Goal: Task Accomplishment & Management: Manage account settings

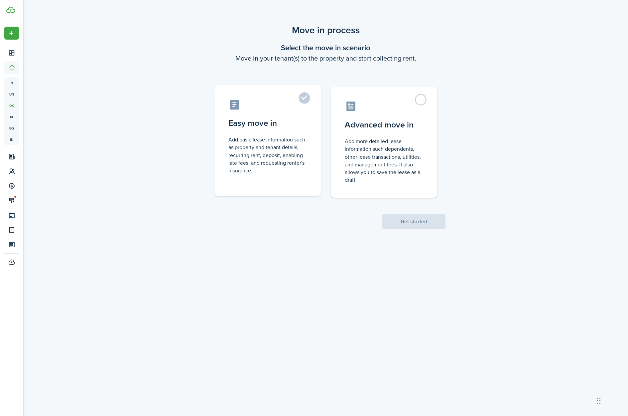
click at [305, 99] on label "Easy move in Add basic lease information such as property and tenant details, r…" at bounding box center [268, 140] width 106 height 111
radio input "true"
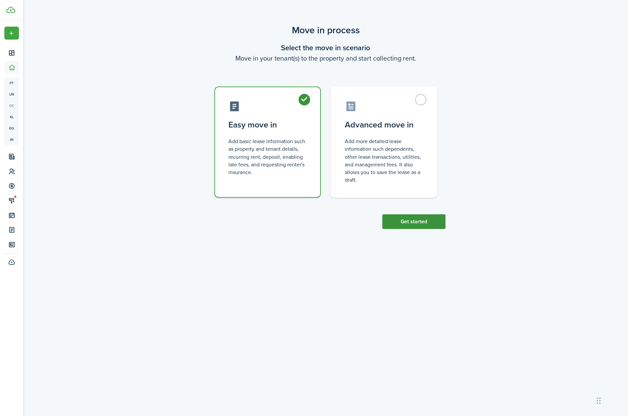
click at [417, 226] on button "Get started" at bounding box center [414, 221] width 63 height 15
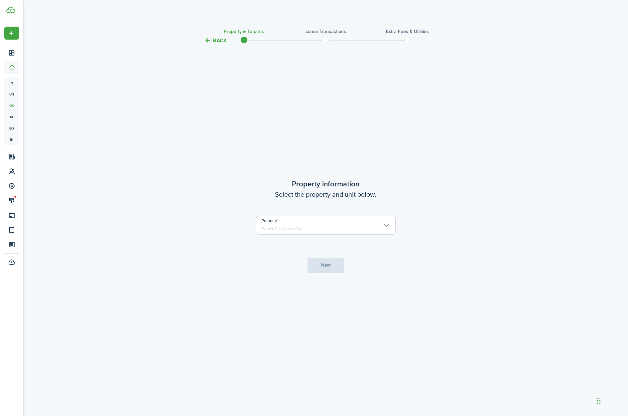
click at [293, 225] on input "Property" at bounding box center [326, 225] width 140 height 19
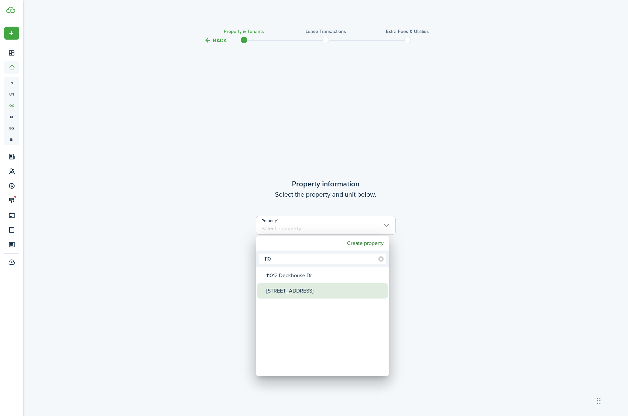
type input "110"
click at [290, 293] on div "[STREET_ADDRESS]" at bounding box center [325, 290] width 118 height 15
click at [290, 291] on div "[STREET_ADDRESS]" at bounding box center [325, 290] width 118 height 15
type input "[STREET_ADDRESS]"
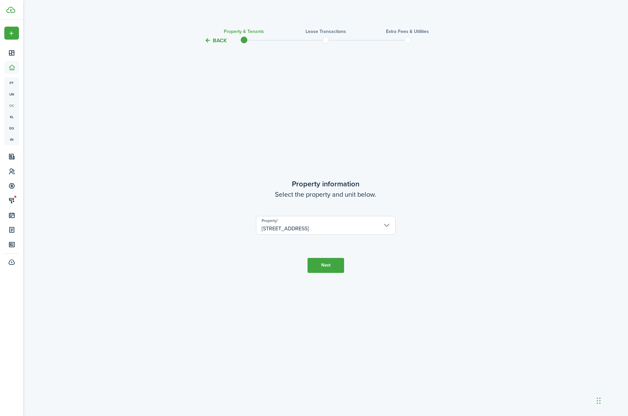
click at [318, 266] on button "Next" at bounding box center [326, 265] width 37 height 15
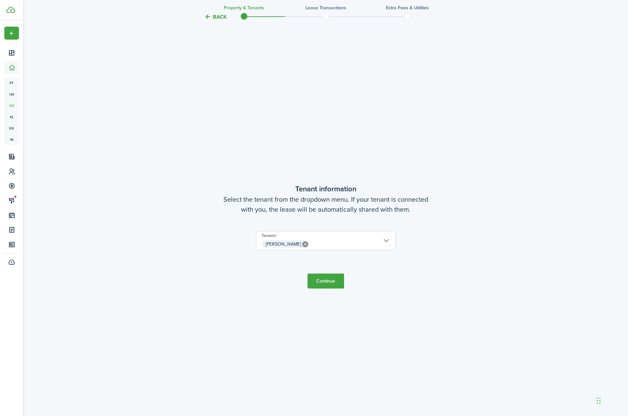
scroll to position [371, 0]
click at [376, 240] on span "[PERSON_NAME]" at bounding box center [325, 242] width 139 height 11
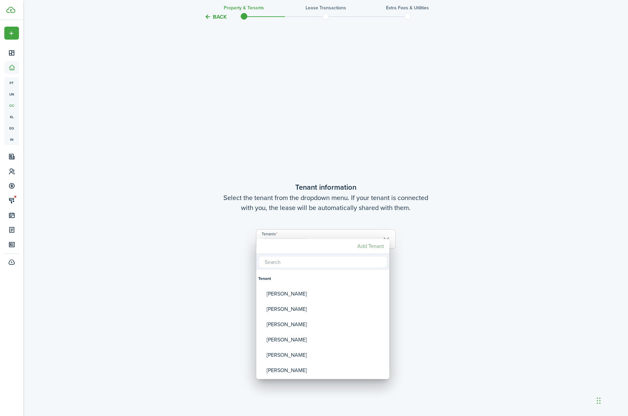
click at [374, 245] on mbsc-button "Add Tenant" at bounding box center [371, 246] width 32 height 12
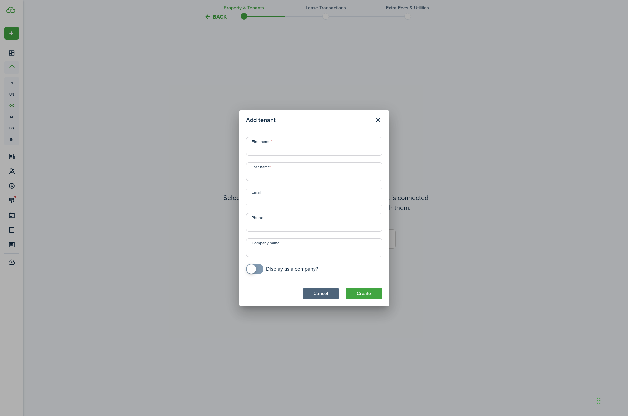
click at [315, 295] on button "Cancel" at bounding box center [321, 293] width 37 height 11
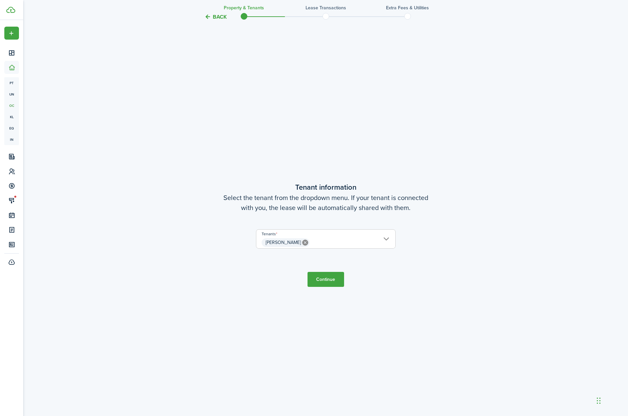
click at [273, 284] on tc-wizard-step "Tenant information Select the tenant from the dropdown menu. If your tenant is …" at bounding box center [325, 234] width 279 height 416
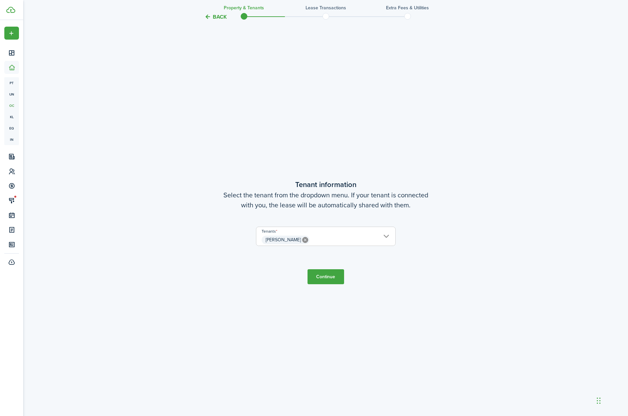
scroll to position [375, 0]
click at [383, 233] on span "[PERSON_NAME]" at bounding box center [325, 238] width 139 height 11
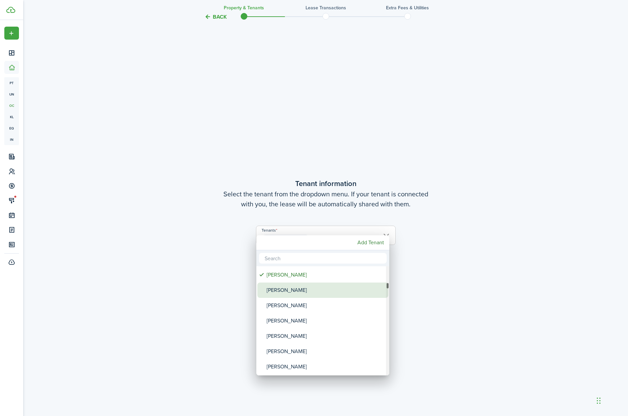
click at [313, 293] on div "[PERSON_NAME]" at bounding box center [326, 289] width 118 height 15
type input "[PERSON_NAME], [PERSON_NAME]"
click at [320, 257] on input "text" at bounding box center [323, 258] width 128 height 11
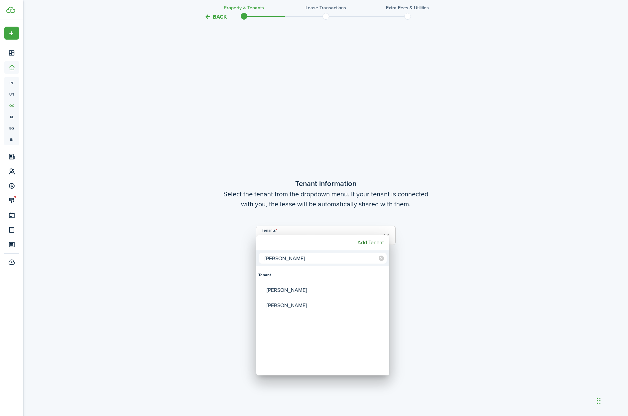
type input "[PERSON_NAME]"
drag, startPoint x: 320, startPoint y: 257, endPoint x: 286, endPoint y: 289, distance: 46.6
click at [286, 289] on div "[PERSON_NAME]" at bounding box center [326, 289] width 118 height 15
type input "[PERSON_NAME], [PERSON_NAME], [PERSON_NAME]"
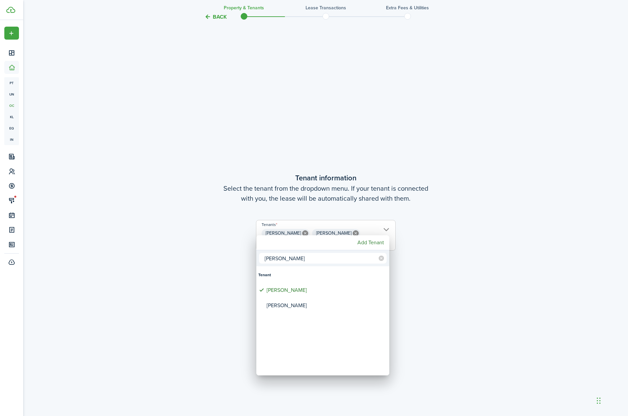
click at [328, 229] on div at bounding box center [314, 208] width 735 height 522
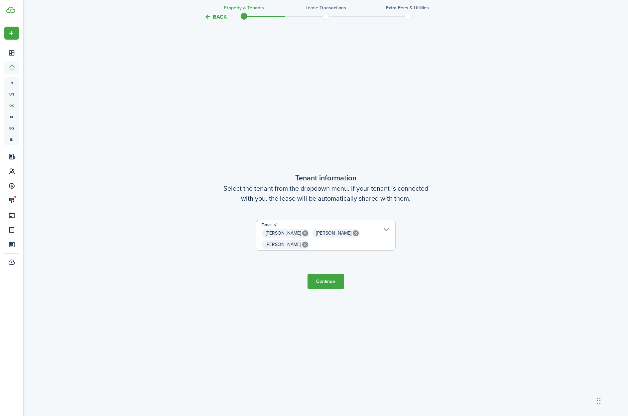
click at [327, 279] on button "Continue" at bounding box center [326, 281] width 37 height 15
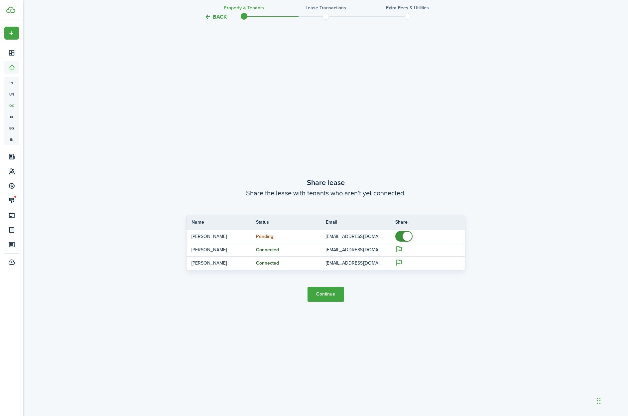
scroll to position [787, 0]
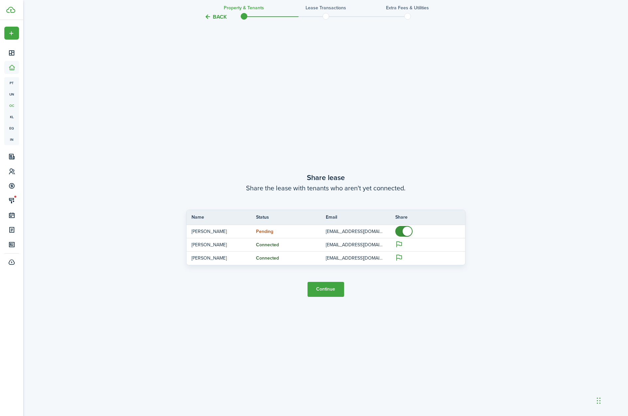
click at [324, 289] on button "Continue" at bounding box center [326, 289] width 37 height 15
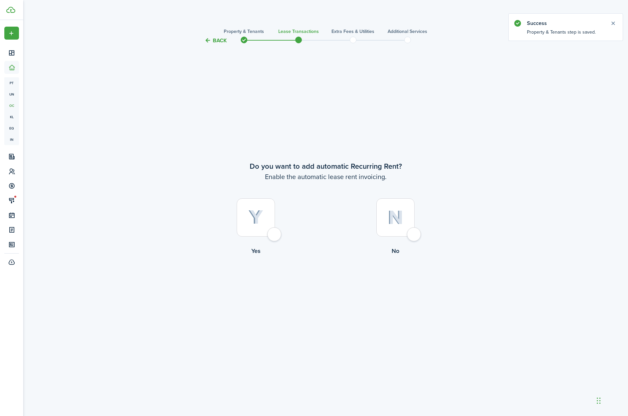
drag, startPoint x: 261, startPoint y: 223, endPoint x: 264, endPoint y: 227, distance: 5.5
click at [261, 223] on img at bounding box center [255, 217] width 15 height 15
radio input "true"
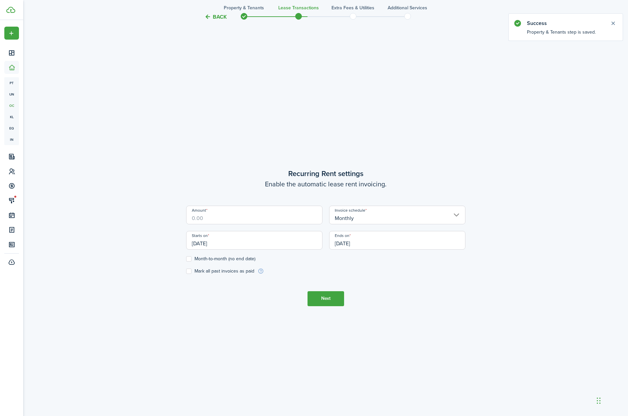
scroll to position [371, 0]
click at [265, 216] on input "Amount" at bounding box center [254, 212] width 136 height 19
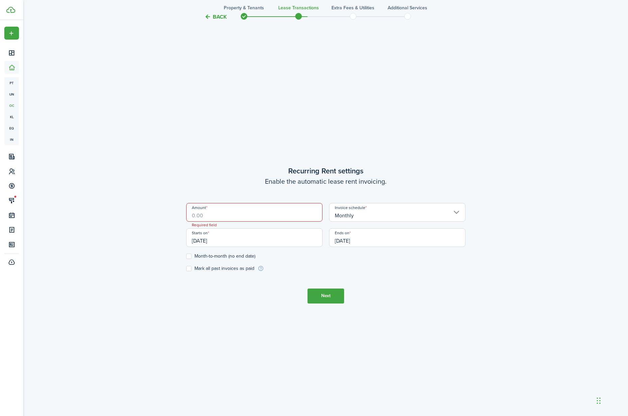
click at [207, 256] on label "Month-to-month (no end date)" at bounding box center [220, 255] width 69 height 5
click at [186, 256] on input "Month-to-month (no end date)" at bounding box center [186, 256] width 0 height 0
checkbox input "true"
click at [223, 215] on input "Amount" at bounding box center [254, 212] width 136 height 19
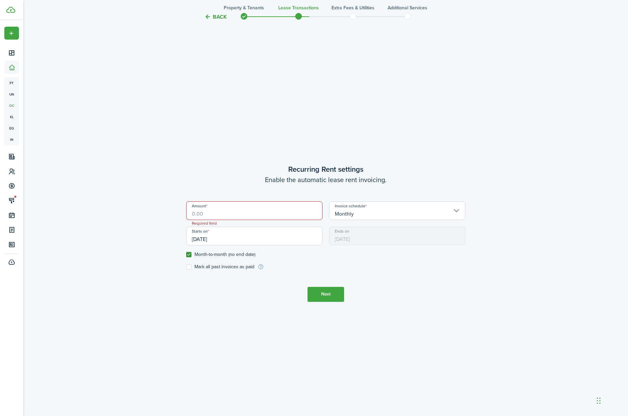
scroll to position [374, 0]
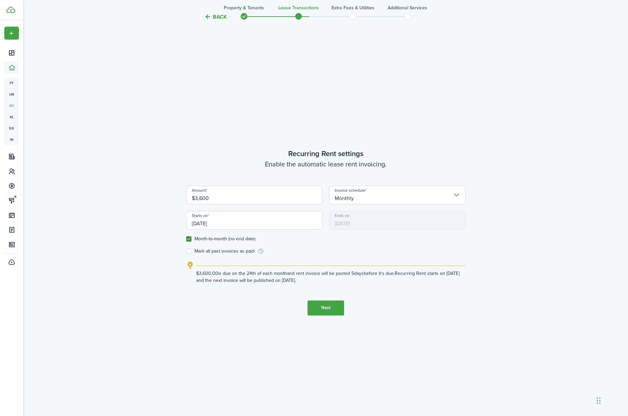
click at [228, 222] on input "[DATE]" at bounding box center [254, 220] width 136 height 19
type input "$3,600.00"
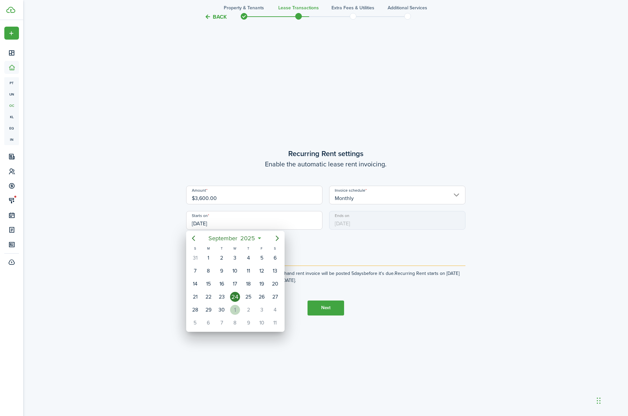
click at [234, 308] on div "1" at bounding box center [235, 310] width 10 height 10
type input "[DATE]"
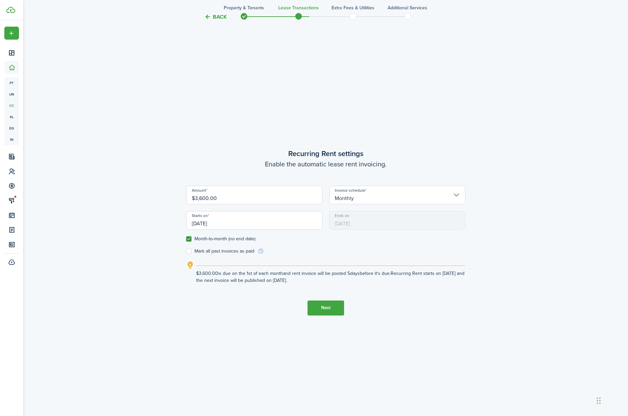
scroll to position [0, 0]
click at [349, 221] on span "[DATE]" at bounding box center [397, 220] width 136 height 19
click at [349, 223] on span "[DATE]" at bounding box center [397, 220] width 136 height 19
drag, startPoint x: 190, startPoint y: 238, endPoint x: 199, endPoint y: 239, distance: 9.0
click at [190, 238] on label "Month-to-month (no end date)" at bounding box center [220, 238] width 69 height 5
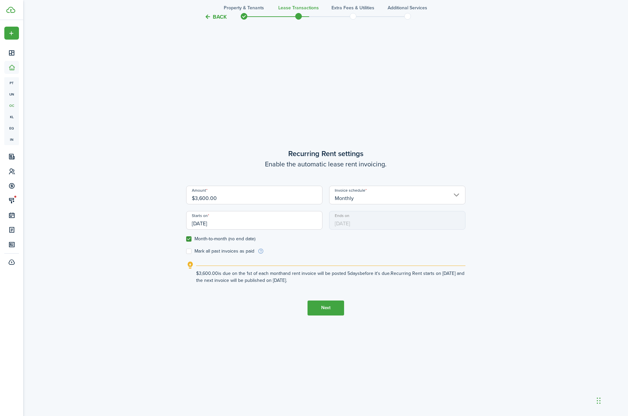
click at [186, 238] on input "Month-to-month (no end date)" at bounding box center [186, 238] width 0 height 0
checkbox input "false"
click at [431, 227] on input "[DATE]" at bounding box center [397, 220] width 136 height 19
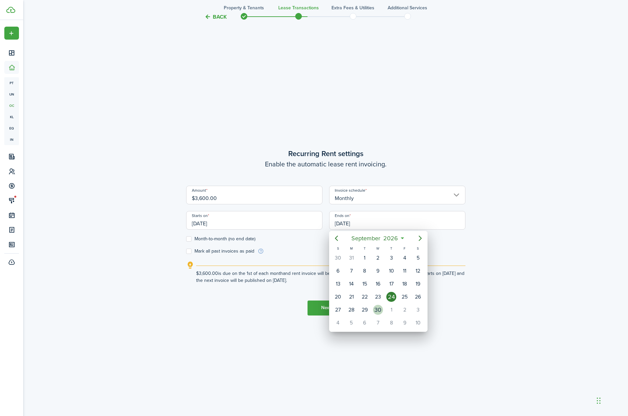
click at [377, 311] on div "30" at bounding box center [378, 310] width 10 height 10
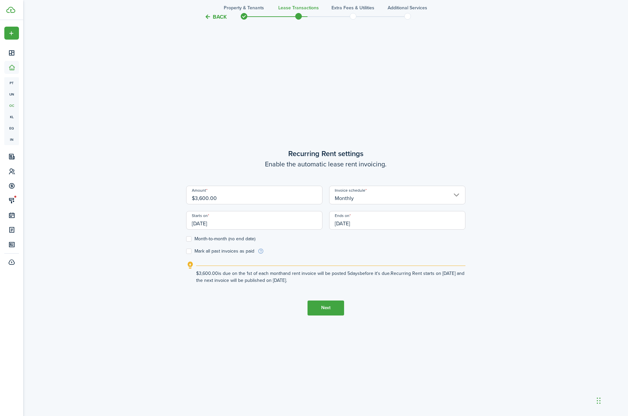
click at [392, 222] on input "[DATE]" at bounding box center [397, 220] width 136 height 19
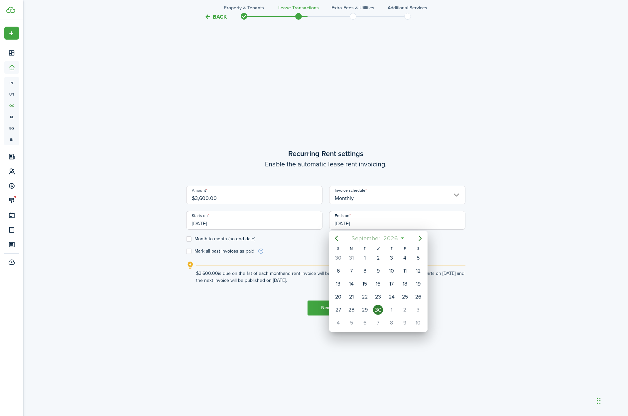
click at [397, 240] on span "2026" at bounding box center [391, 238] width 18 height 12
click at [379, 238] on span "2026" at bounding box center [375, 238] width 18 height 12
click at [351, 317] on div "2027" at bounding box center [347, 318] width 24 height 11
click at [405, 299] on div "Sep" at bounding box center [409, 297] width 24 height 11
click at [394, 308] on div "30" at bounding box center [392, 310] width 10 height 10
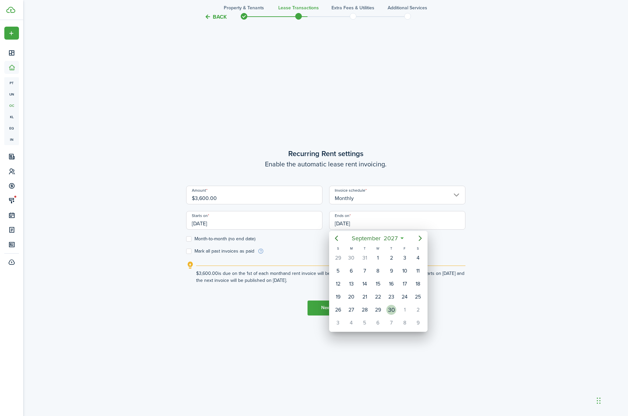
type input "[DATE]"
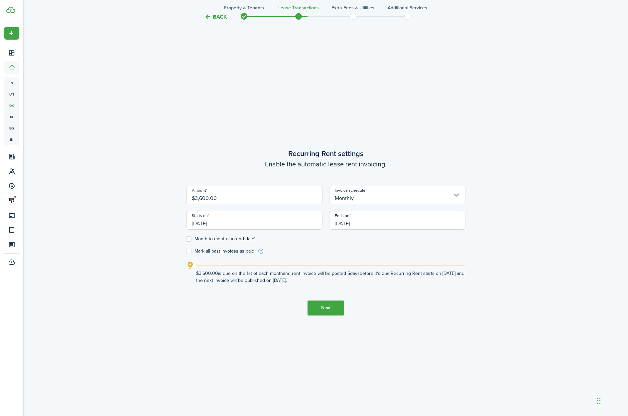
click at [318, 305] on button "Next" at bounding box center [326, 307] width 37 height 15
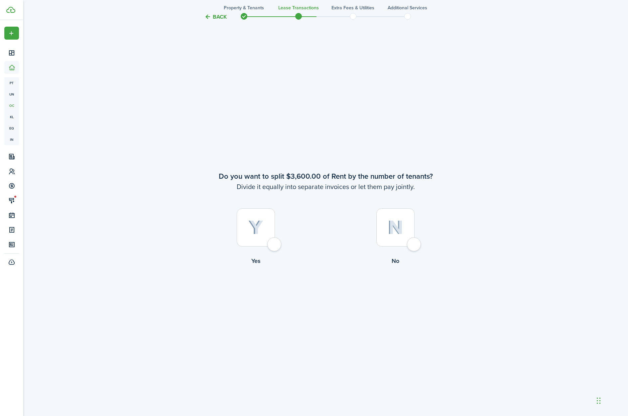
scroll to position [787, 0]
click at [414, 244] on div at bounding box center [396, 226] width 38 height 38
radio input "true"
click at [274, 243] on div at bounding box center [256, 226] width 38 height 38
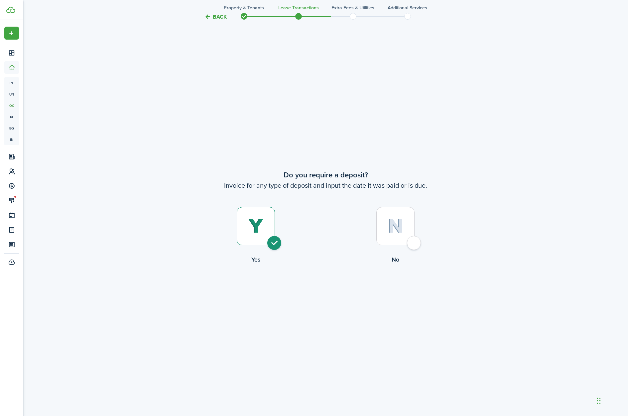
radio input "true"
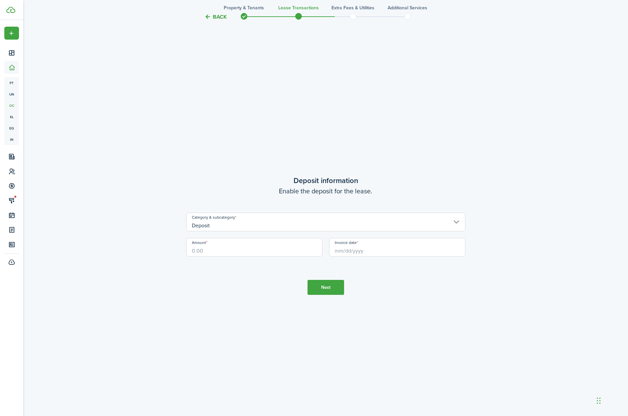
scroll to position [1619, 0]
click at [274, 244] on input "Amount" at bounding box center [254, 246] width 136 height 19
type input "$3,600.00"
click at [277, 269] on tc-wizard-step "Deposit information Enable the deposit for the lease. Category & subcategory De…" at bounding box center [325, 234] width 279 height 416
click at [347, 252] on input "Invoice date" at bounding box center [397, 246] width 136 height 19
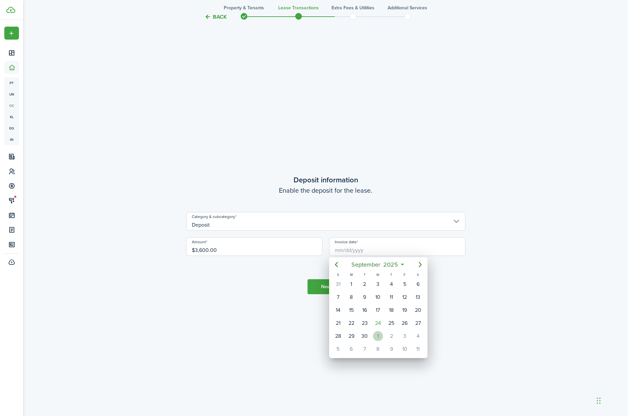
click at [380, 334] on div "1" at bounding box center [378, 336] width 10 height 10
type input "[DATE]"
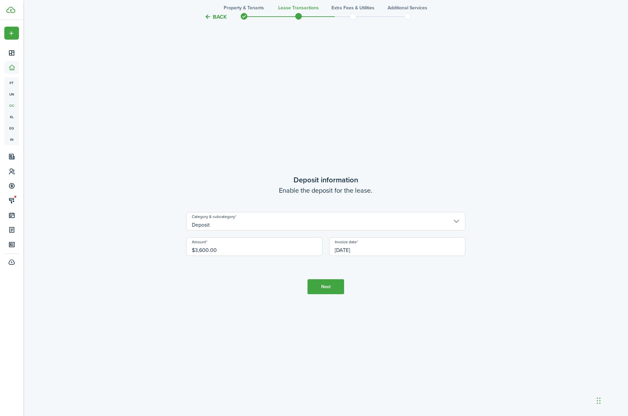
click at [320, 288] on button "Next" at bounding box center [326, 286] width 37 height 15
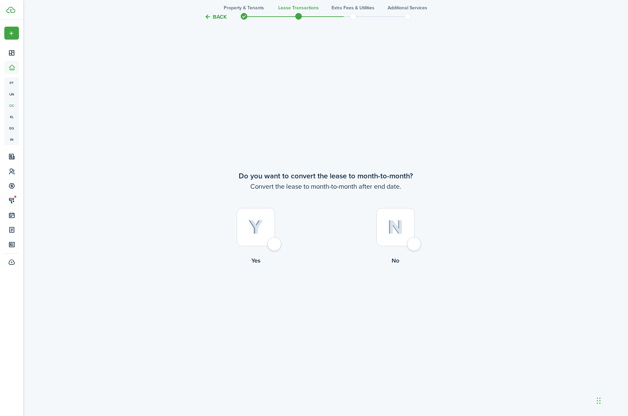
scroll to position [2034, 0]
click at [414, 242] on div at bounding box center [396, 226] width 38 height 38
radio input "true"
click at [323, 294] on button "Continue" at bounding box center [326, 291] width 37 height 15
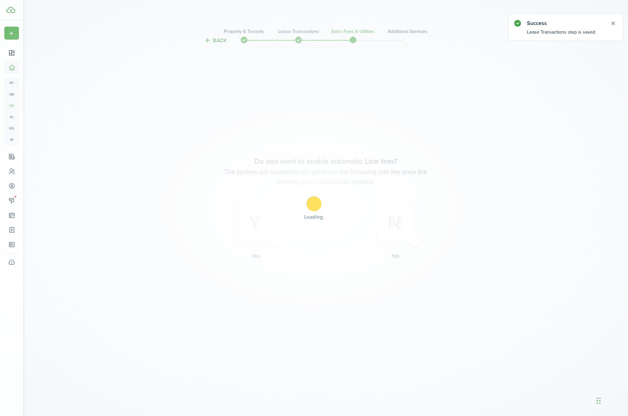
scroll to position [0, 0]
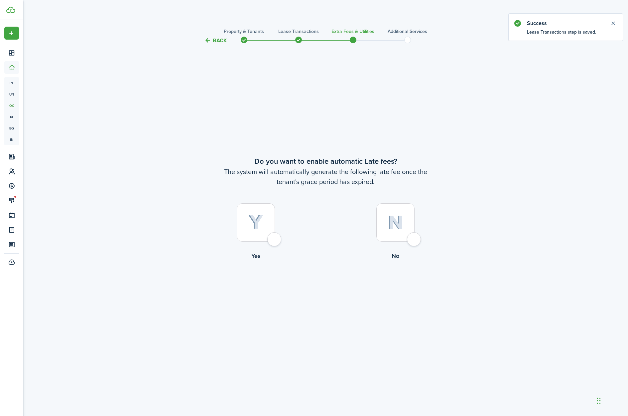
click at [269, 240] on div at bounding box center [256, 222] width 38 height 38
radio input "true"
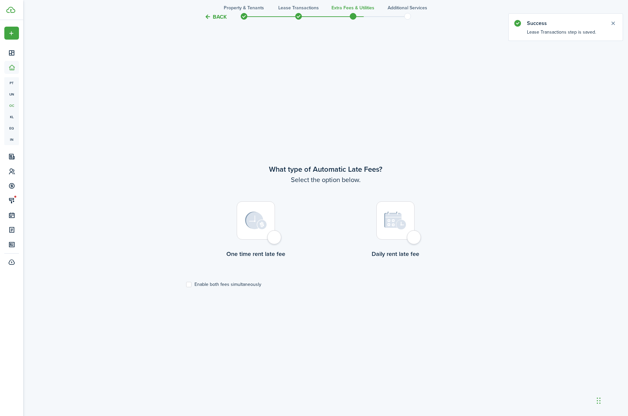
scroll to position [371, 0]
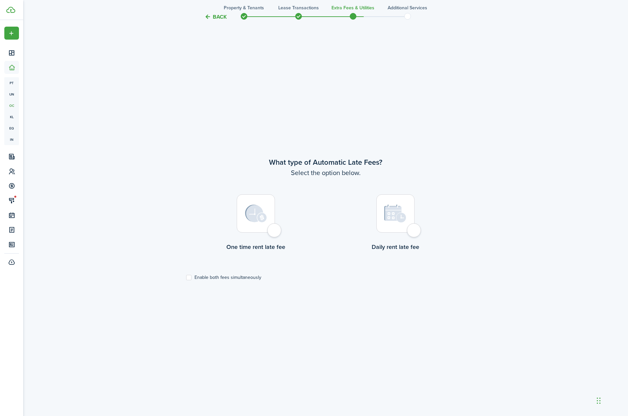
click at [274, 233] on div at bounding box center [256, 213] width 38 height 38
radio input "true"
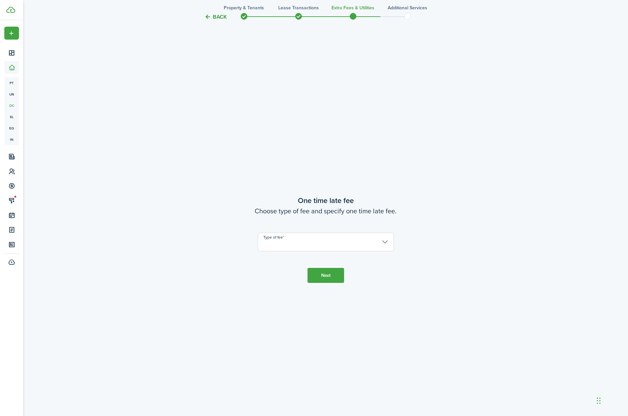
scroll to position [783, 0]
click at [304, 243] on input "Type of fee" at bounding box center [326, 241] width 136 height 19
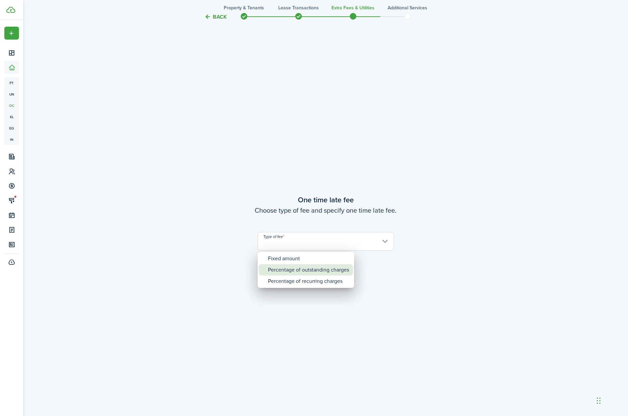
click at [310, 272] on div "Percentage of outstanding charges" at bounding box center [308, 269] width 81 height 11
type input "Percentage of outstanding charges"
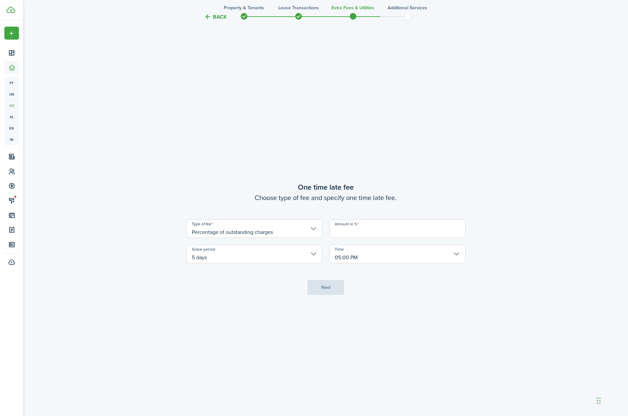
click at [362, 233] on input "Amount in %" at bounding box center [397, 228] width 136 height 19
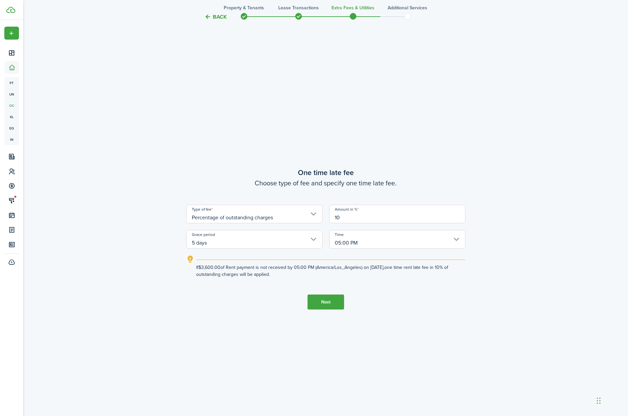
type input "10"
click at [278, 292] on tc-wizard-step "One time late fee Choose type of fee and specify one time late fee. Type of fee…" at bounding box center [325, 238] width 279 height 416
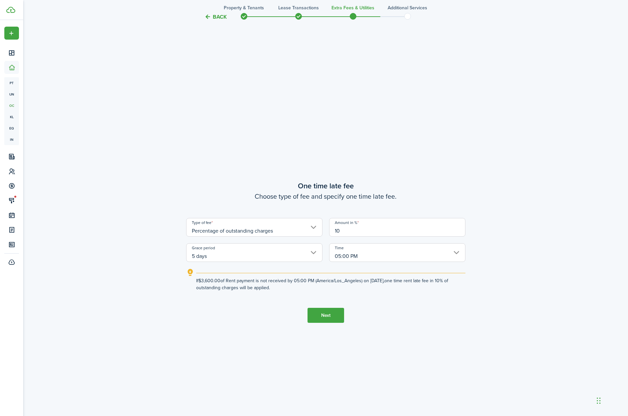
scroll to position [770, 0]
click at [433, 255] on input "05:00 PM" at bounding box center [397, 252] width 136 height 19
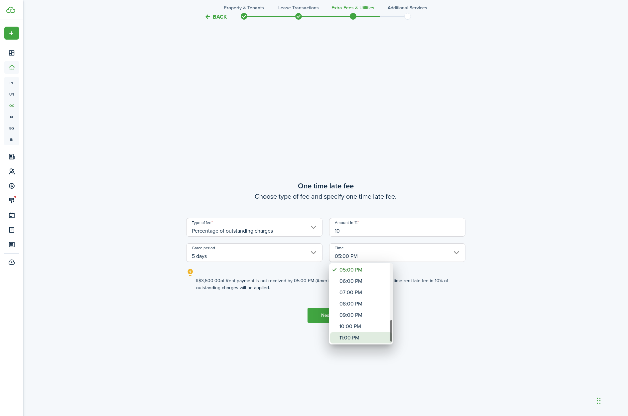
click at [355, 338] on div "11:00 PM" at bounding box center [364, 337] width 49 height 11
type input "11:00 PM"
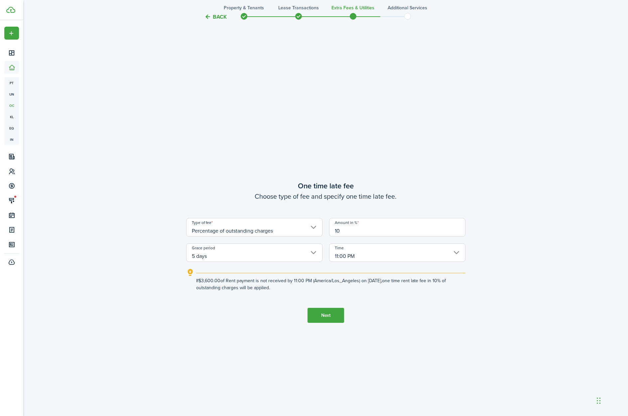
click at [321, 314] on button "Next" at bounding box center [326, 315] width 37 height 15
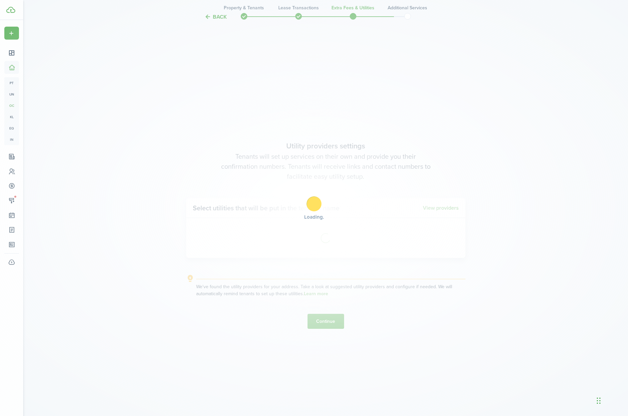
scroll to position [1203, 0]
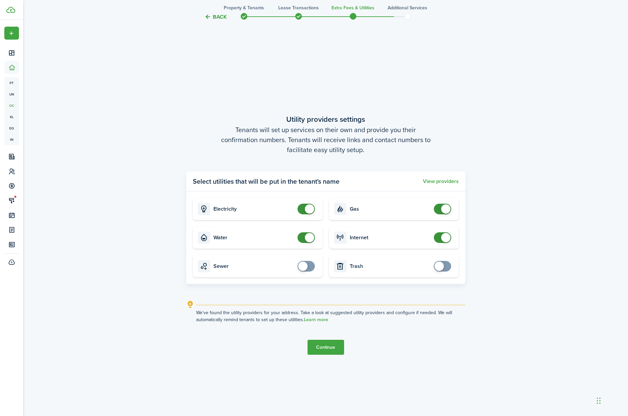
checkbox input "true"
click at [446, 265] on span at bounding box center [442, 266] width 7 height 11
click at [305, 264] on span at bounding box center [302, 265] width 9 height 9
click at [303, 267] on span at bounding box center [306, 266] width 7 height 11
checkbox input "true"
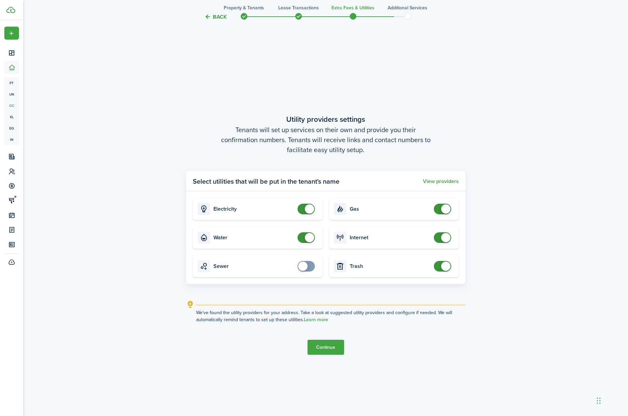
click at [310, 264] on span at bounding box center [306, 266] width 7 height 11
click at [326, 350] on button "Continue" at bounding box center [326, 347] width 37 height 15
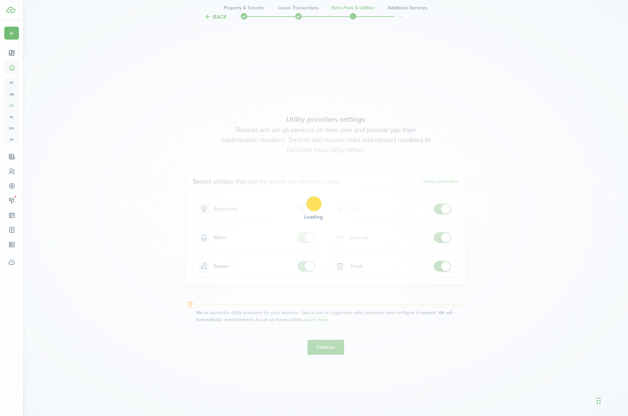
scroll to position [0, 0]
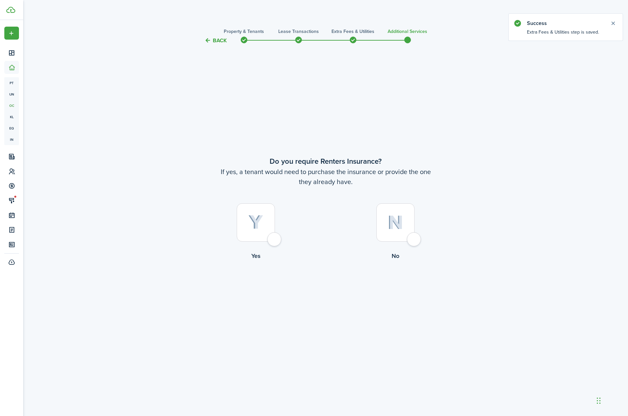
click at [273, 241] on div at bounding box center [256, 222] width 38 height 38
radio input "true"
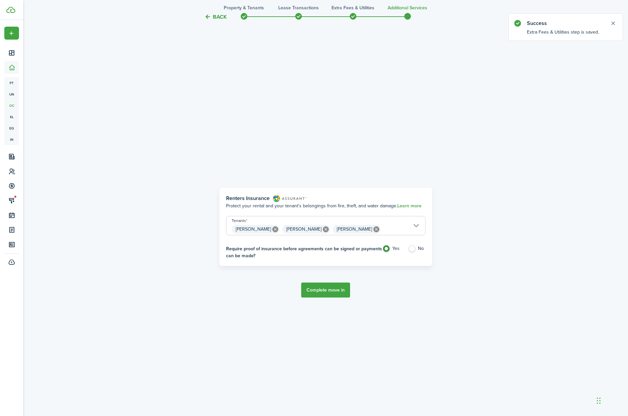
scroll to position [371, 0]
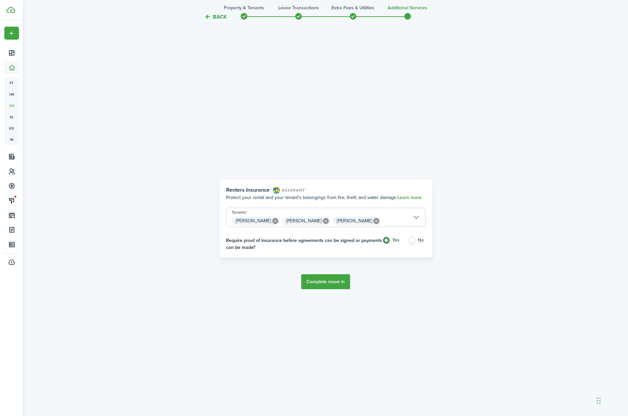
click at [414, 241] on label "No" at bounding box center [417, 242] width 18 height 10
radio input "false"
radio input "true"
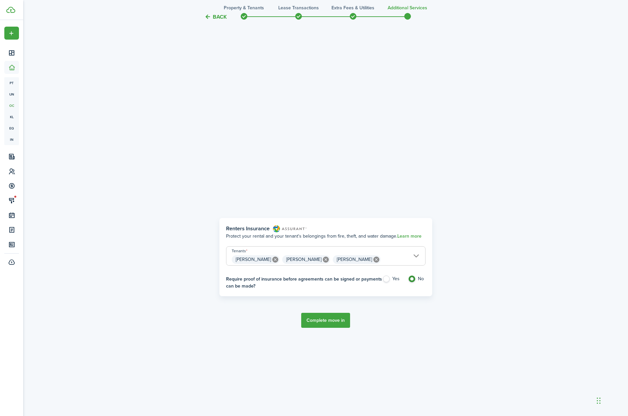
scroll to position [336, 0]
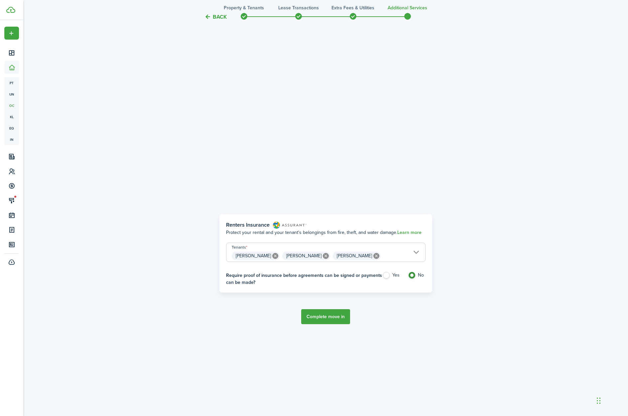
click at [416, 253] on span "[PERSON_NAME] [PERSON_NAME] [PERSON_NAME]" at bounding box center [326, 255] width 199 height 11
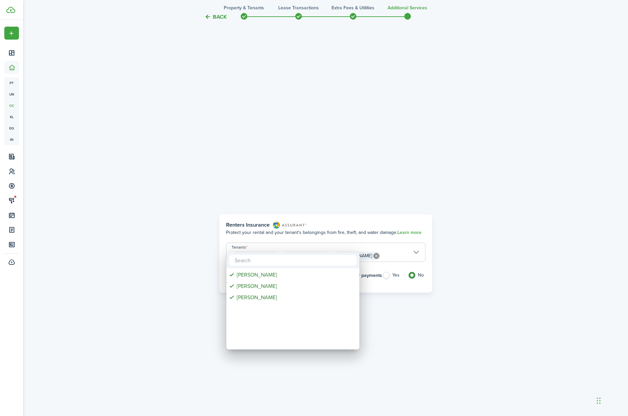
click at [416, 253] on div at bounding box center [314, 208] width 735 height 522
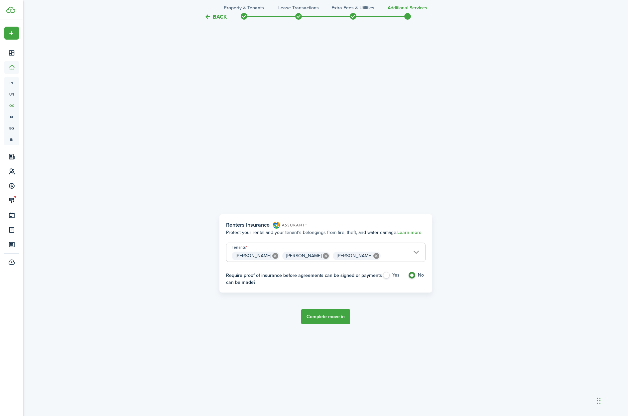
click at [319, 319] on button "Complete move in" at bounding box center [325, 316] width 49 height 15
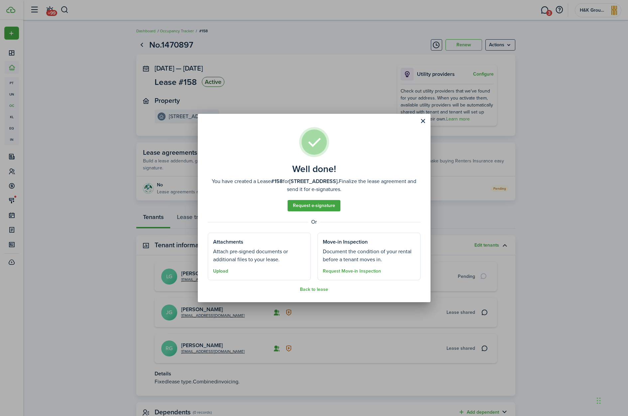
click at [222, 270] on button "Upload" at bounding box center [220, 270] width 15 height 5
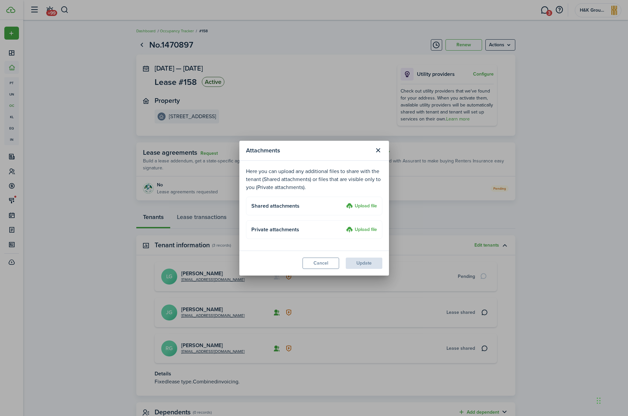
click at [366, 206] on label "Upload file" at bounding box center [361, 206] width 31 height 8
click at [344, 202] on input "Upload file" at bounding box center [344, 202] width 0 height 0
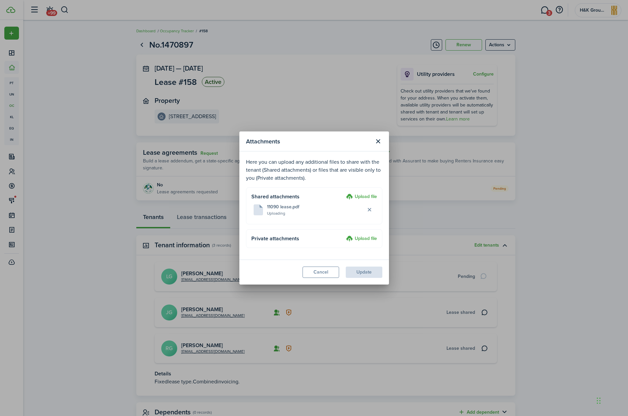
click at [304, 252] on modal-body "Here you can upload any additional files to share with the tenant (Shared attac…" at bounding box center [314, 205] width 150 height 108
click at [364, 198] on label "Upload file" at bounding box center [361, 197] width 31 height 8
click at [344, 193] on input "Upload file" at bounding box center [344, 193] width 0 height 0
click at [362, 268] on modal-footer "Cancel Update" at bounding box center [314, 271] width 150 height 25
click at [268, 259] on modal-body "Here you can upload any additional files to share with the tenant (Shared attac…" at bounding box center [314, 205] width 150 height 108
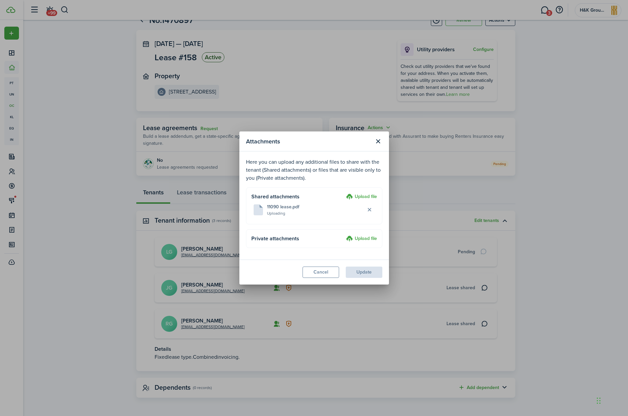
scroll to position [24, 0]
click at [358, 275] on button "Update" at bounding box center [364, 271] width 37 height 11
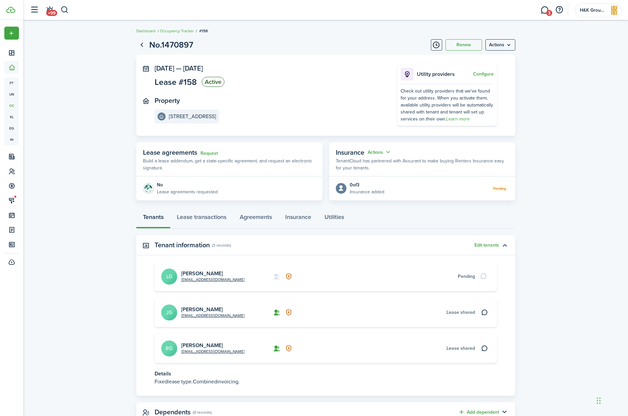
scroll to position [0, 0]
click at [492, 73] on button "Configure" at bounding box center [483, 74] width 21 height 5
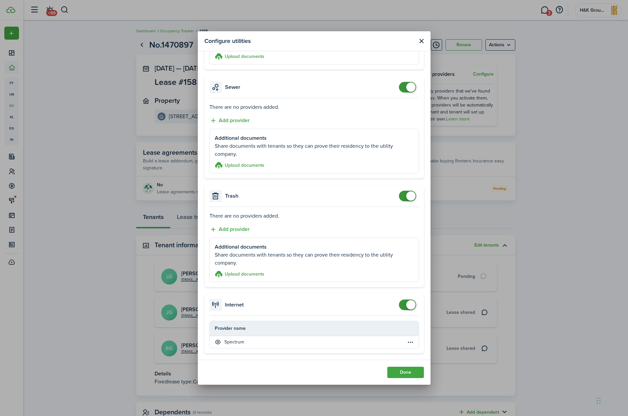
scroll to position [379, 0]
click at [236, 228] on button "Add provider" at bounding box center [230, 229] width 40 height 8
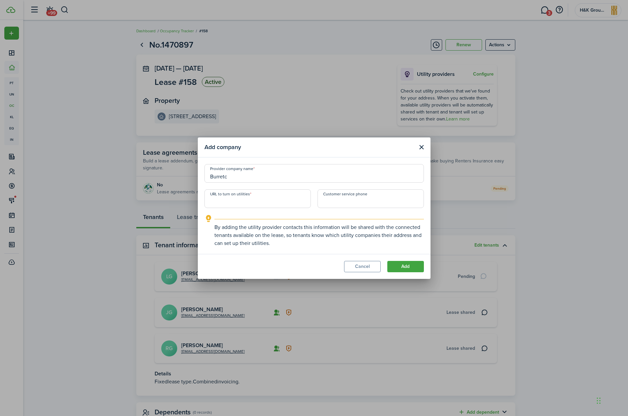
type input "Burretc"
click at [235, 199] on input "URL to turn on utilities" at bounding box center [258, 198] width 106 height 19
paste input "[URL][DOMAIN_NAME]"
type input "[URL][DOMAIN_NAME]"
type input "[PHONE_NUMBER]"
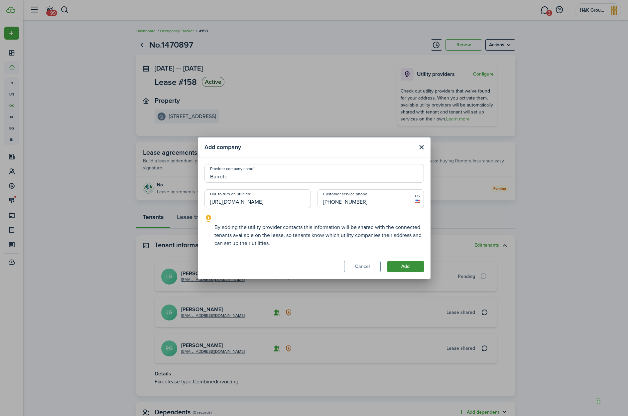
click at [409, 266] on button "Add" at bounding box center [406, 266] width 37 height 11
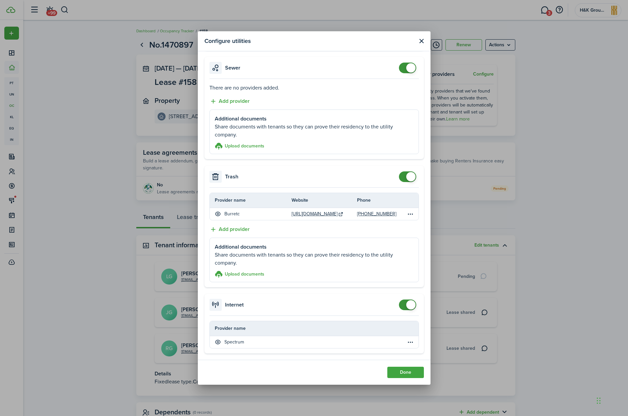
scroll to position [398, 0]
click at [411, 375] on button "Done" at bounding box center [406, 372] width 37 height 11
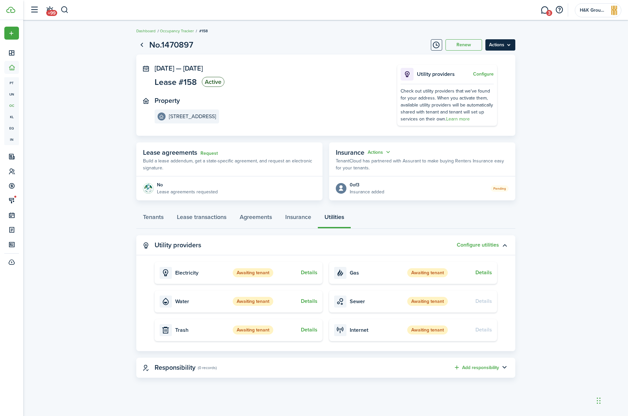
click at [501, 46] on menu-btn "Actions" at bounding box center [501, 44] width 30 height 11
click at [537, 81] on lease-view "No.1470897 Renew Actions [DATE] — [DATE] Lease #158 Active Property [STREET_ADD…" at bounding box center [325, 208] width 605 height 346
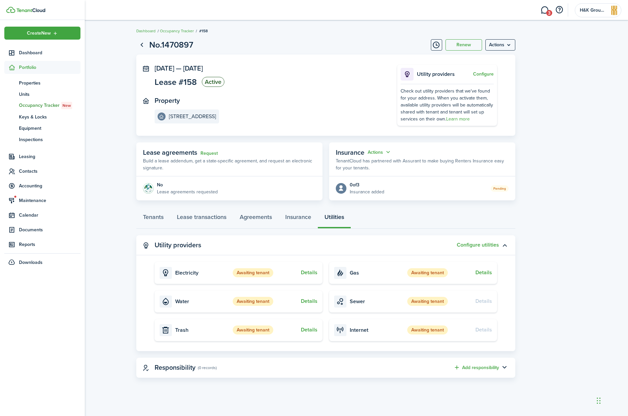
click at [17, 67] on sidebar-link-icon at bounding box center [11, 67] width 15 height 7
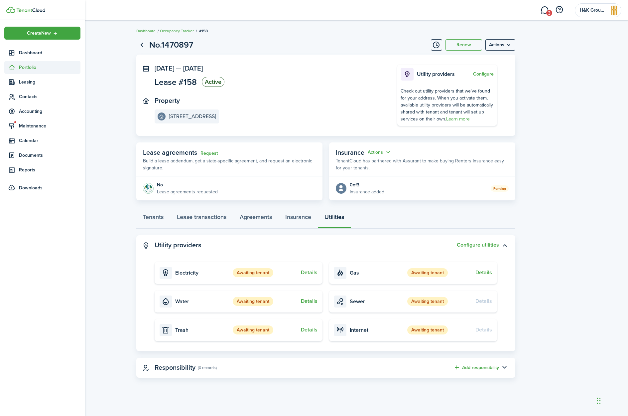
click at [30, 66] on span "Portfolio" at bounding box center [50, 67] width 62 height 7
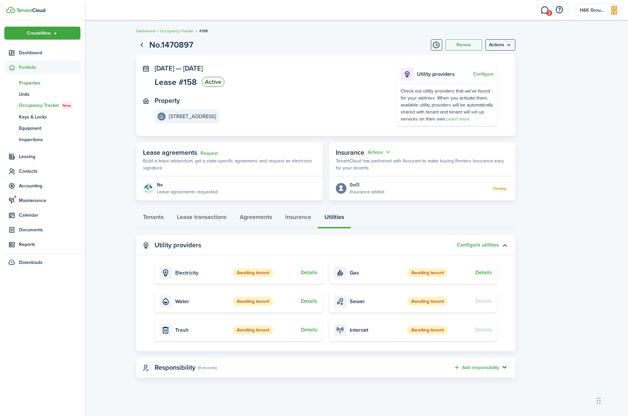
click at [30, 83] on span "Properties" at bounding box center [50, 82] width 62 height 7
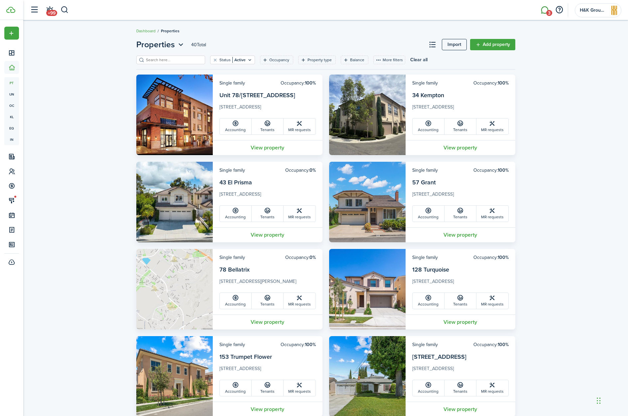
click at [544, 10] on link "3" at bounding box center [545, 10] width 13 height 17
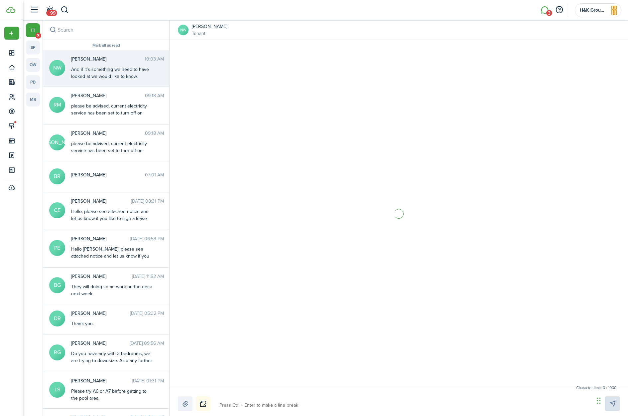
click at [104, 71] on div "And if it’s something we need to have looked at we would like to know." at bounding box center [112, 73] width 83 height 14
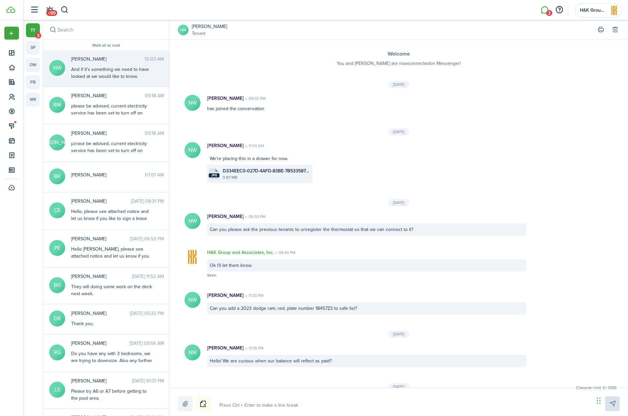
scroll to position [570, 0]
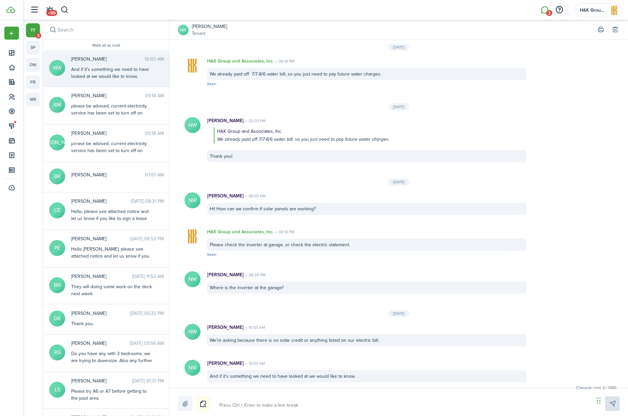
click at [205, 26] on link "[PERSON_NAME]" at bounding box center [209, 26] width 35 height 7
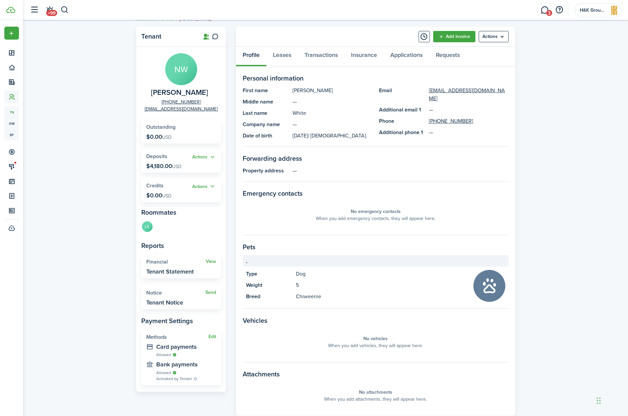
scroll to position [14, 0]
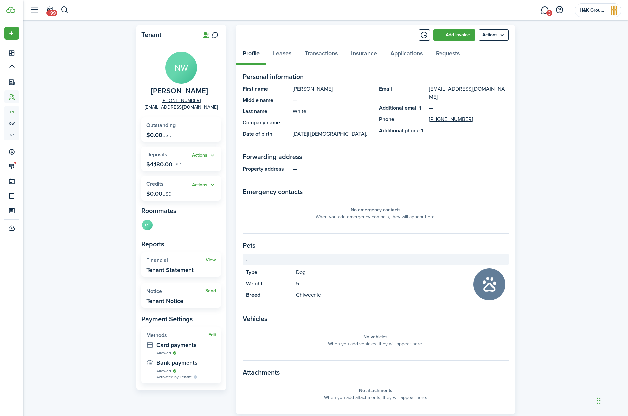
click at [111, 149] on div "Tenant NW [PERSON_NAME] [PHONE_NUMBER] [EMAIL_ADDRESS][DOMAIN_NAME] Outstanding…" at bounding box center [325, 226] width 605 height 409
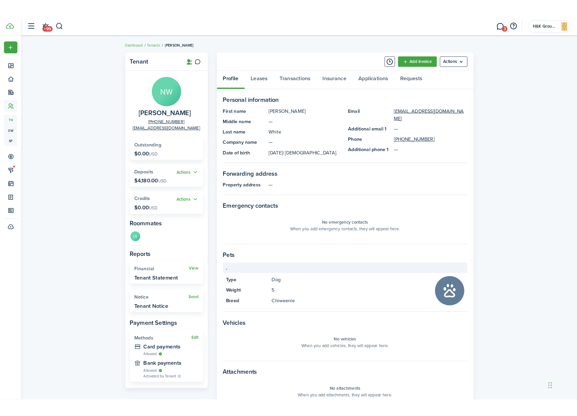
scroll to position [0, 0]
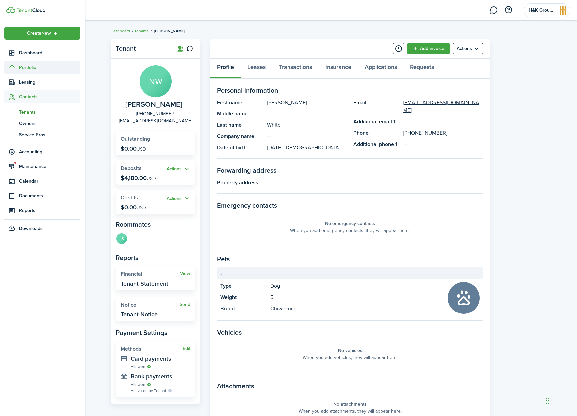
click at [20, 67] on span "Portfolio" at bounding box center [50, 67] width 62 height 7
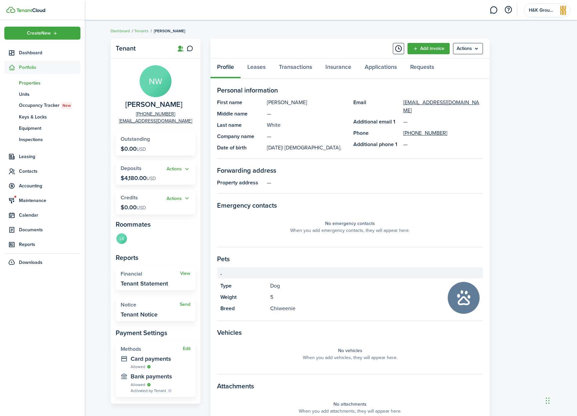
click at [24, 85] on span "Properties" at bounding box center [50, 82] width 62 height 7
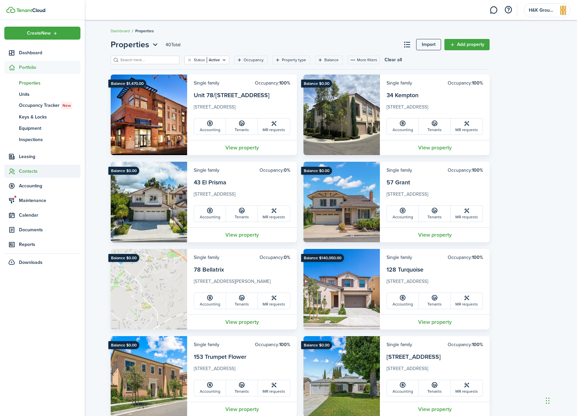
click at [37, 169] on span "Contacts" at bounding box center [50, 171] width 62 height 7
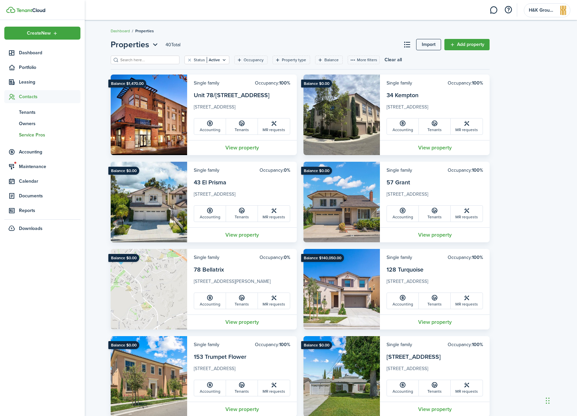
click at [29, 137] on span "Service Pros" at bounding box center [50, 134] width 62 height 7
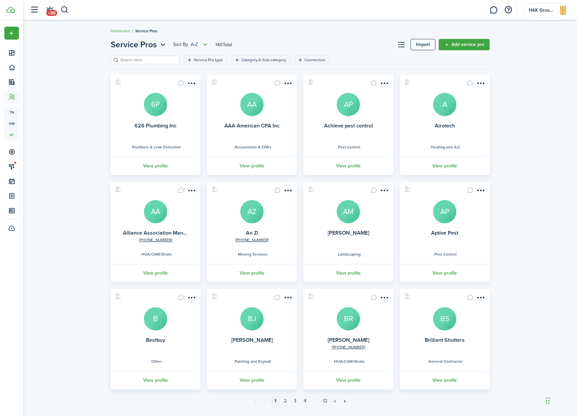
click at [150, 59] on input "search" at bounding box center [148, 60] width 59 height 6
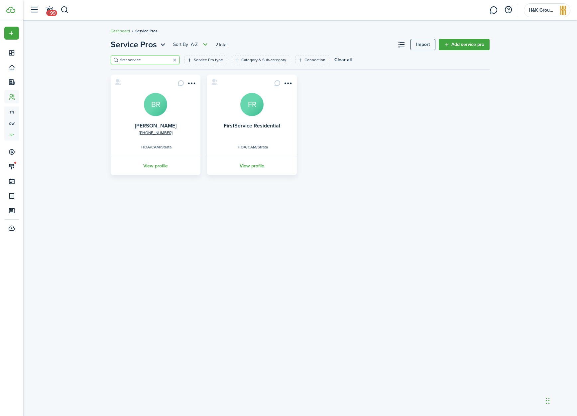
type input "first service"
click at [254, 109] on avatar-text "FR" at bounding box center [251, 104] width 23 height 23
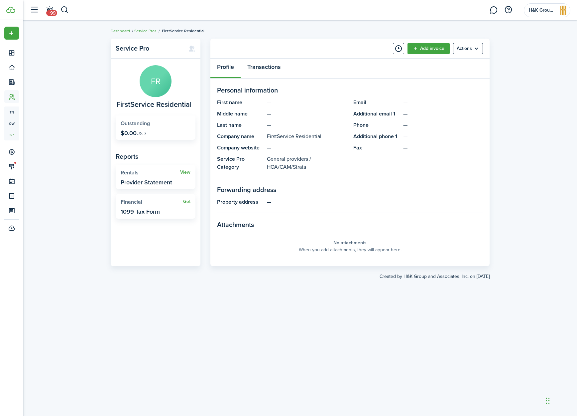
click at [260, 69] on link "Transactions" at bounding box center [264, 69] width 47 height 20
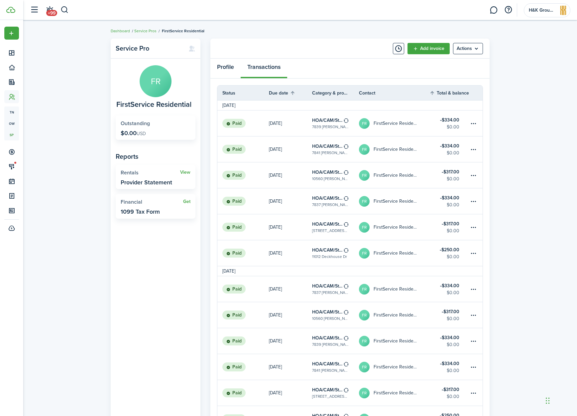
click at [223, 68] on link "Profile" at bounding box center [226, 69] width 30 height 20
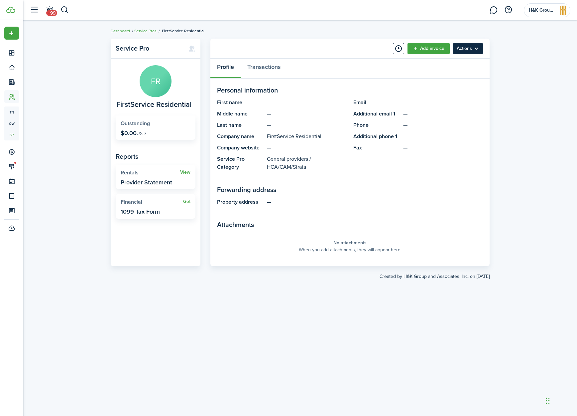
click at [463, 48] on menu-btn "Actions" at bounding box center [468, 48] width 30 height 11
click at [442, 64] on link "Edit" at bounding box center [454, 63] width 58 height 11
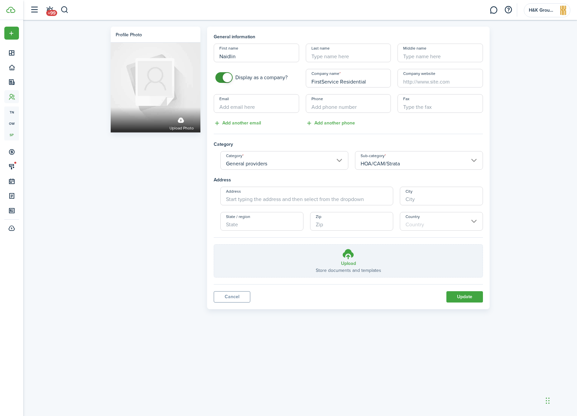
type input "Naidlin"
type input "[PERSON_NAME]"
type input "[EMAIL_ADDRESS][PERSON_NAME][DOMAIN_NAME]"
type input "[PHONE_NUMBER]"
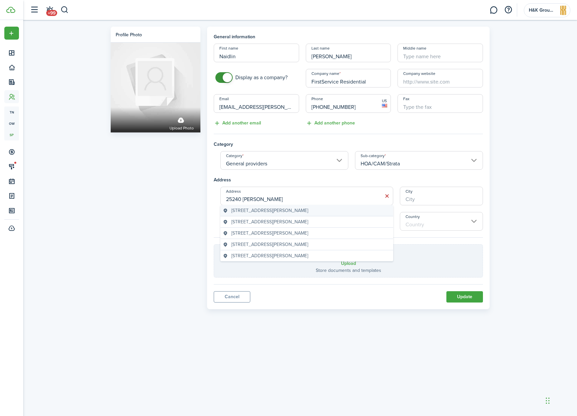
click at [301, 210] on span "[STREET_ADDRESS][PERSON_NAME]" at bounding box center [270, 210] width 77 height 7
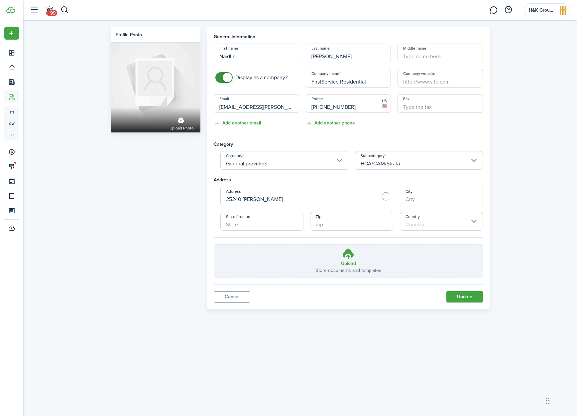
type input "[STREET_ADDRESS][PERSON_NAME]"
type input "Murrieta"
type input "CA"
type input "92562"
type input "[GEOGRAPHIC_DATA]"
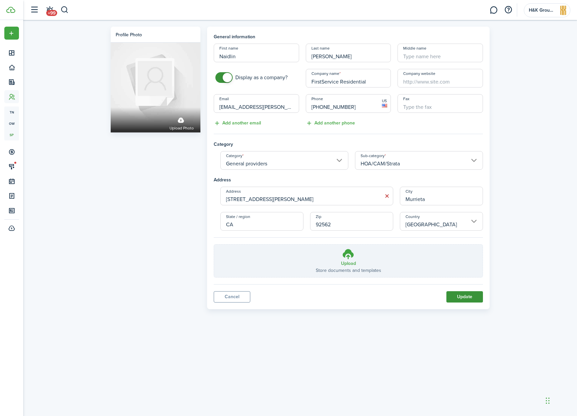
click at [460, 296] on button "Update" at bounding box center [465, 296] width 37 height 11
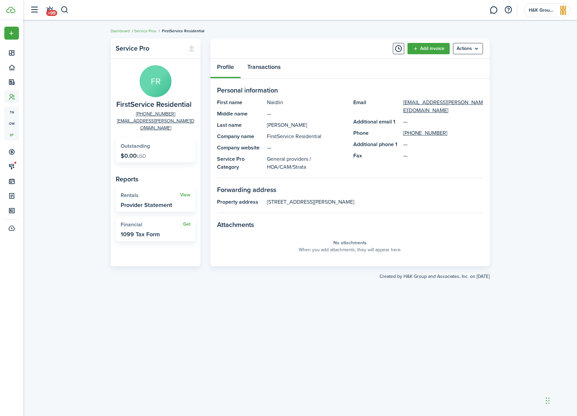
click at [264, 63] on link "Transactions" at bounding box center [264, 69] width 47 height 20
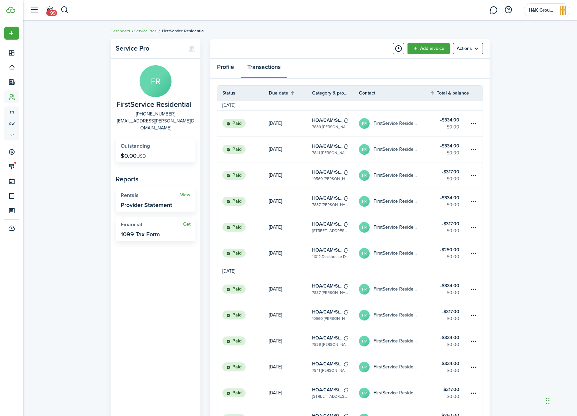
click at [220, 67] on link "Profile" at bounding box center [226, 69] width 30 height 20
